Goal: Navigation & Orientation: Find specific page/section

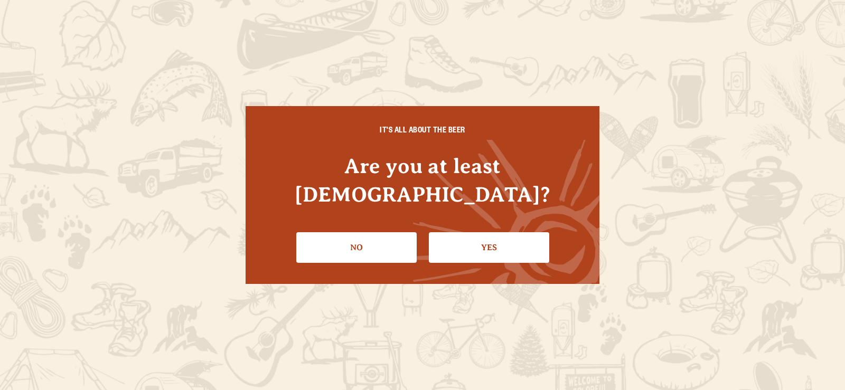
click at [473, 251] on div "IT'S ALL ABOUT THE BEER Are you at least 21 years old? No Yes" at bounding box center [423, 195] width 354 height 178
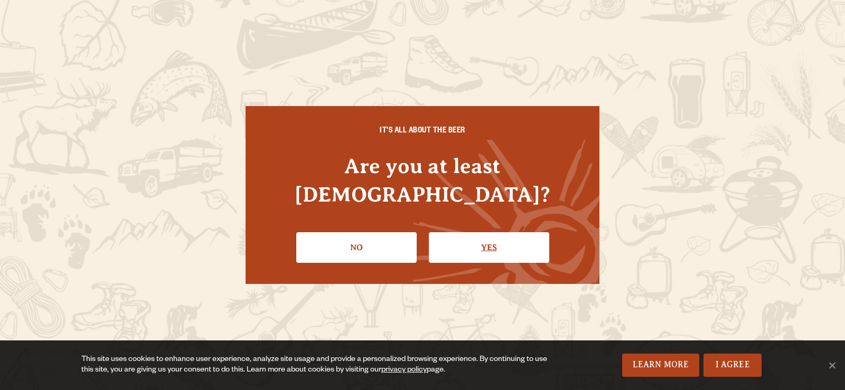
click at [483, 232] on link "Yes" at bounding box center [489, 247] width 120 height 31
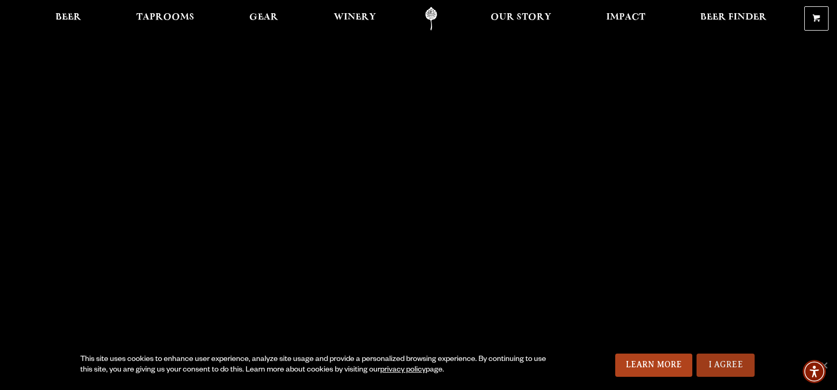
click at [733, 365] on link "I Agree" at bounding box center [725, 365] width 58 height 23
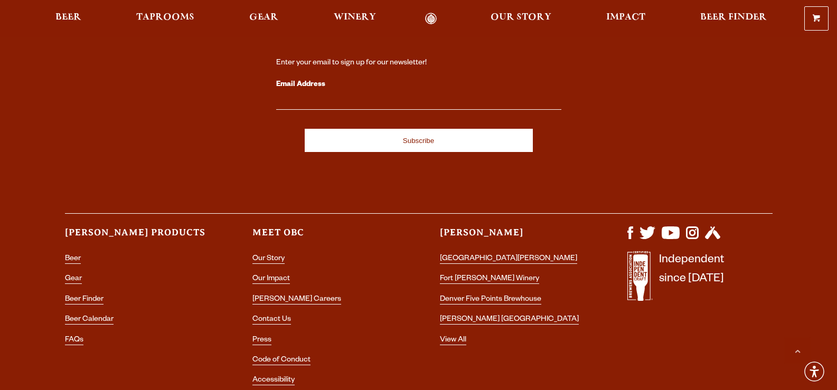
scroll to position [3148, 0]
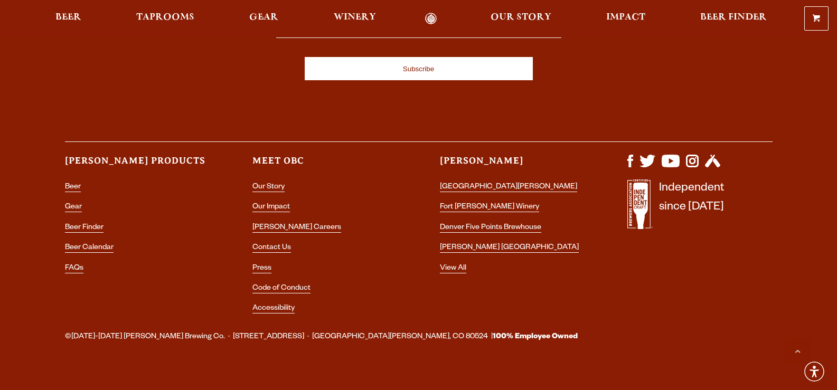
click at [288, 155] on h3 "Meet OBC" at bounding box center [324, 166] width 145 height 22
click at [272, 183] on link "Our Story" at bounding box center [268, 188] width 32 height 10
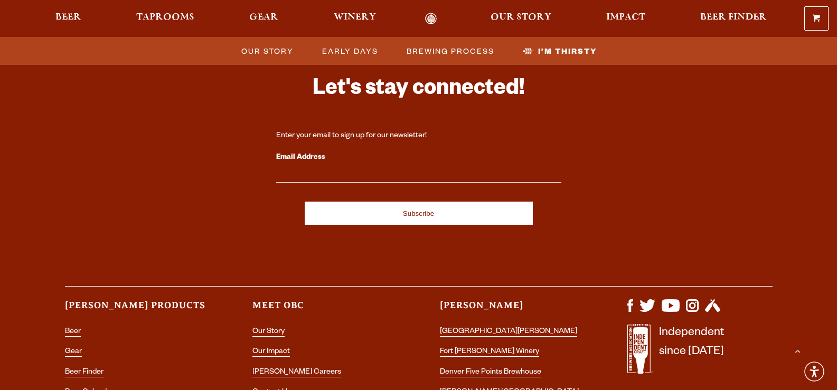
scroll to position [3611, 0]
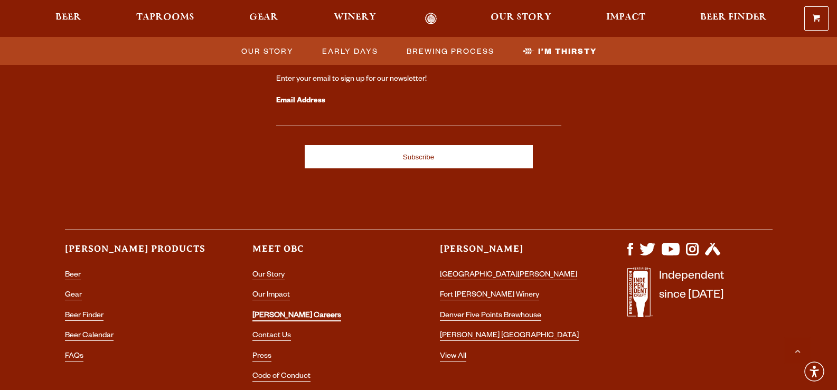
click at [285, 312] on link "[PERSON_NAME] Careers" at bounding box center [296, 317] width 89 height 10
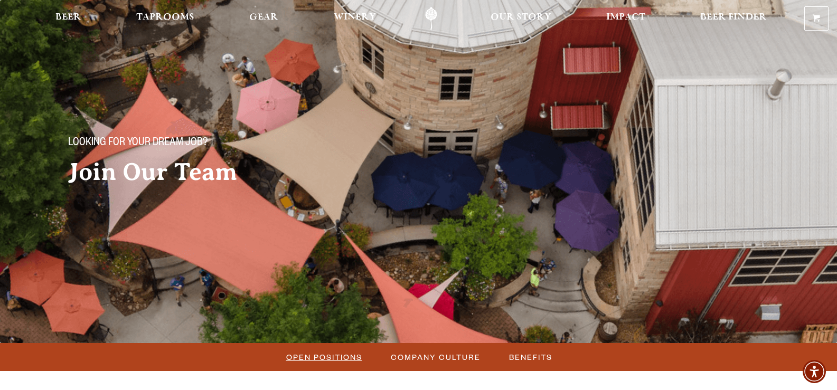
click at [304, 352] on span "Open Positions" at bounding box center [324, 357] width 76 height 15
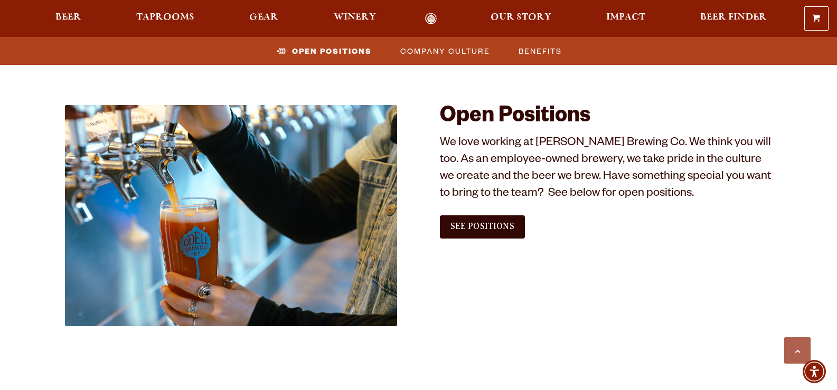
scroll to position [536, 0]
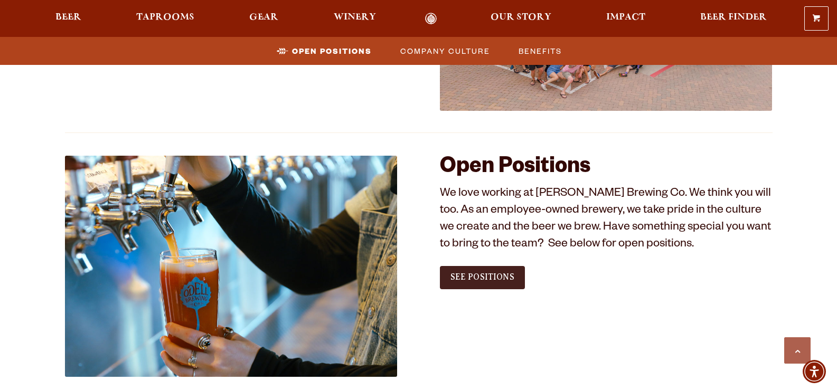
click at [476, 280] on span "See Positions" at bounding box center [482, 277] width 64 height 10
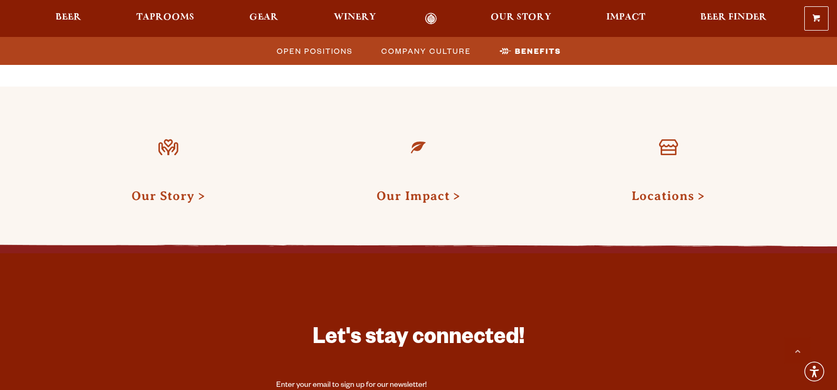
scroll to position [1804, 0]
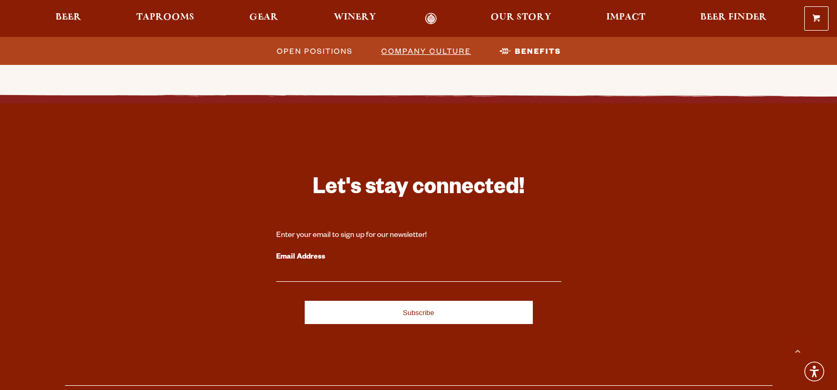
click at [439, 51] on span "Company Culture" at bounding box center [426, 50] width 90 height 15
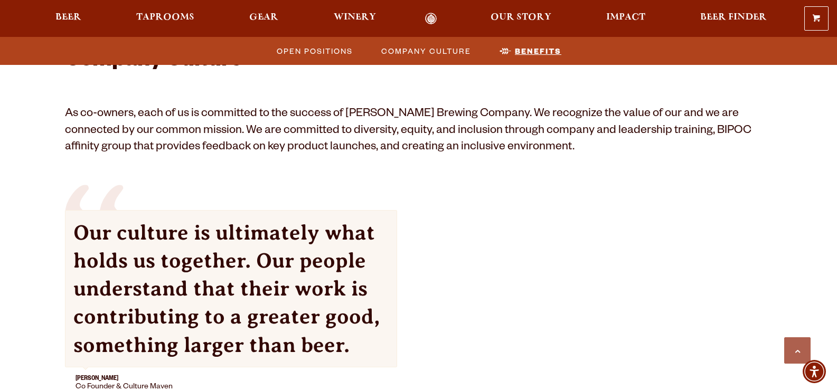
scroll to position [943, 0]
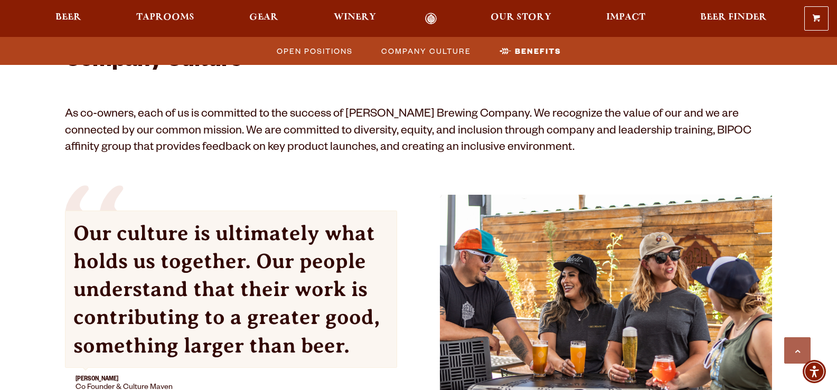
scroll to position [521, 0]
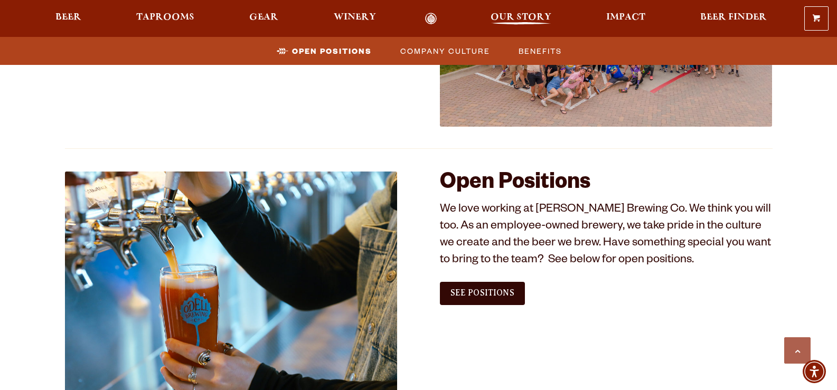
click at [532, 17] on span "Our Story" at bounding box center [521, 17] width 61 height 8
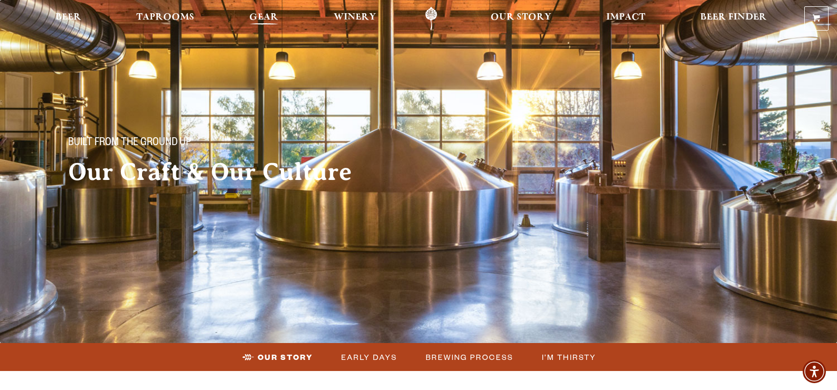
click at [279, 14] on link "Gear" at bounding box center [263, 19] width 43 height 24
